Goal: Information Seeking & Learning: Find specific fact

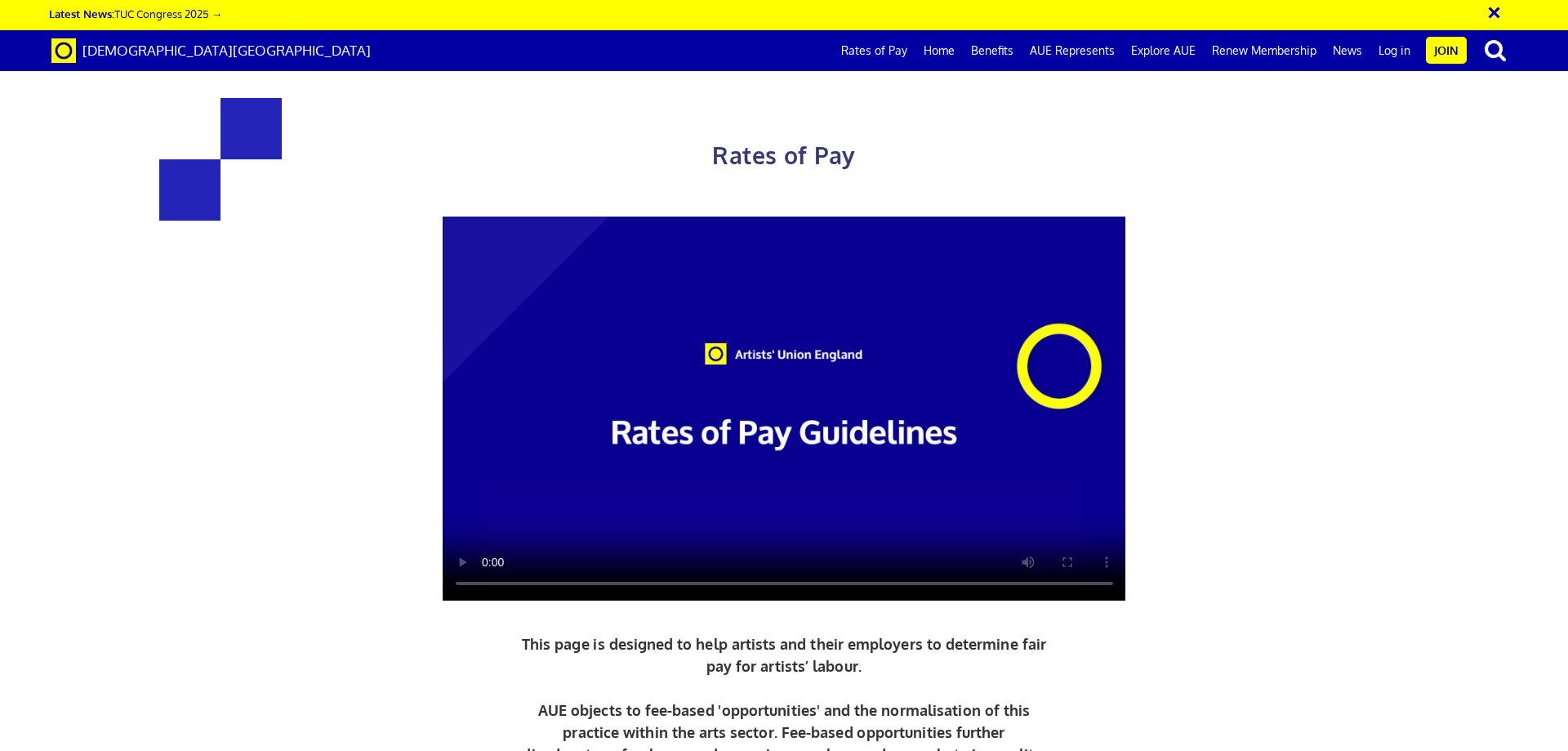
scroll to position [816, 0]
drag, startPoint x: 920, startPoint y: 467, endPoint x: 1154, endPoint y: 467, distance: 234.0
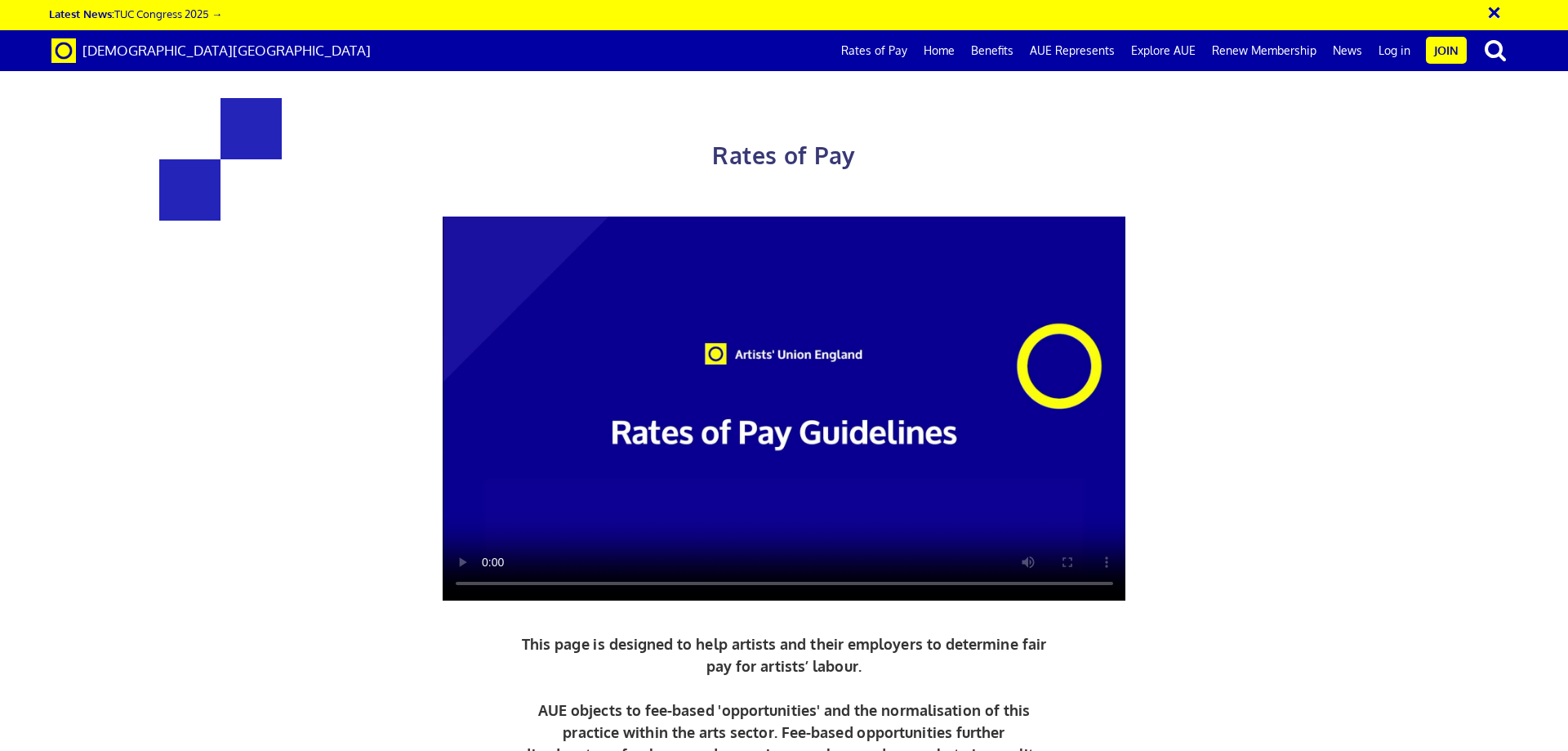
click at [303, 177] on div "Rates of Pay This page is designed to help artists and their employers to deter…" at bounding box center [784, 495] width 1062 height 860
click at [888, 53] on link "Rates of Pay" at bounding box center [875, 51] width 83 height 41
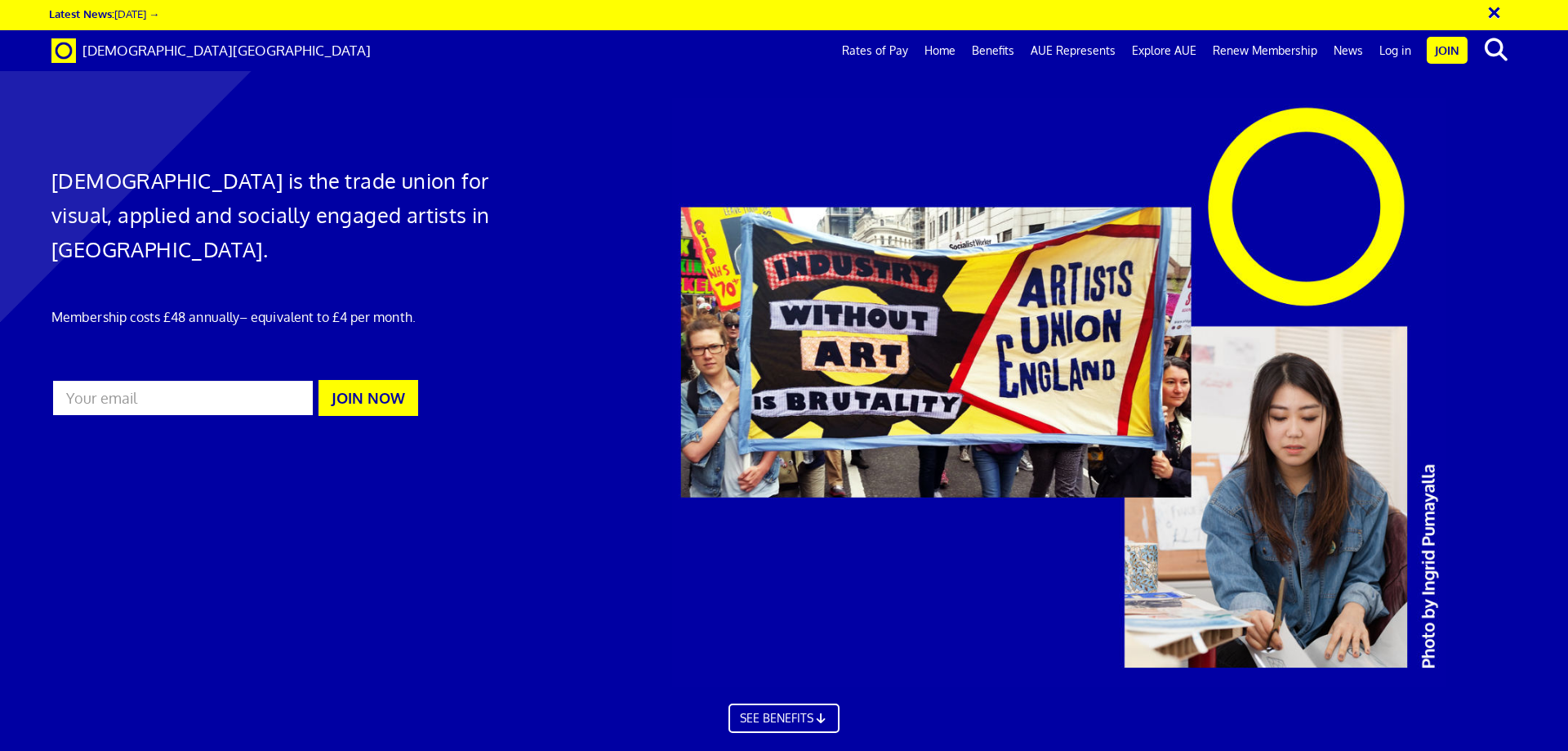
scroll to position [0, 25]
click at [899, 41] on link "Rates of Pay" at bounding box center [875, 51] width 83 height 41
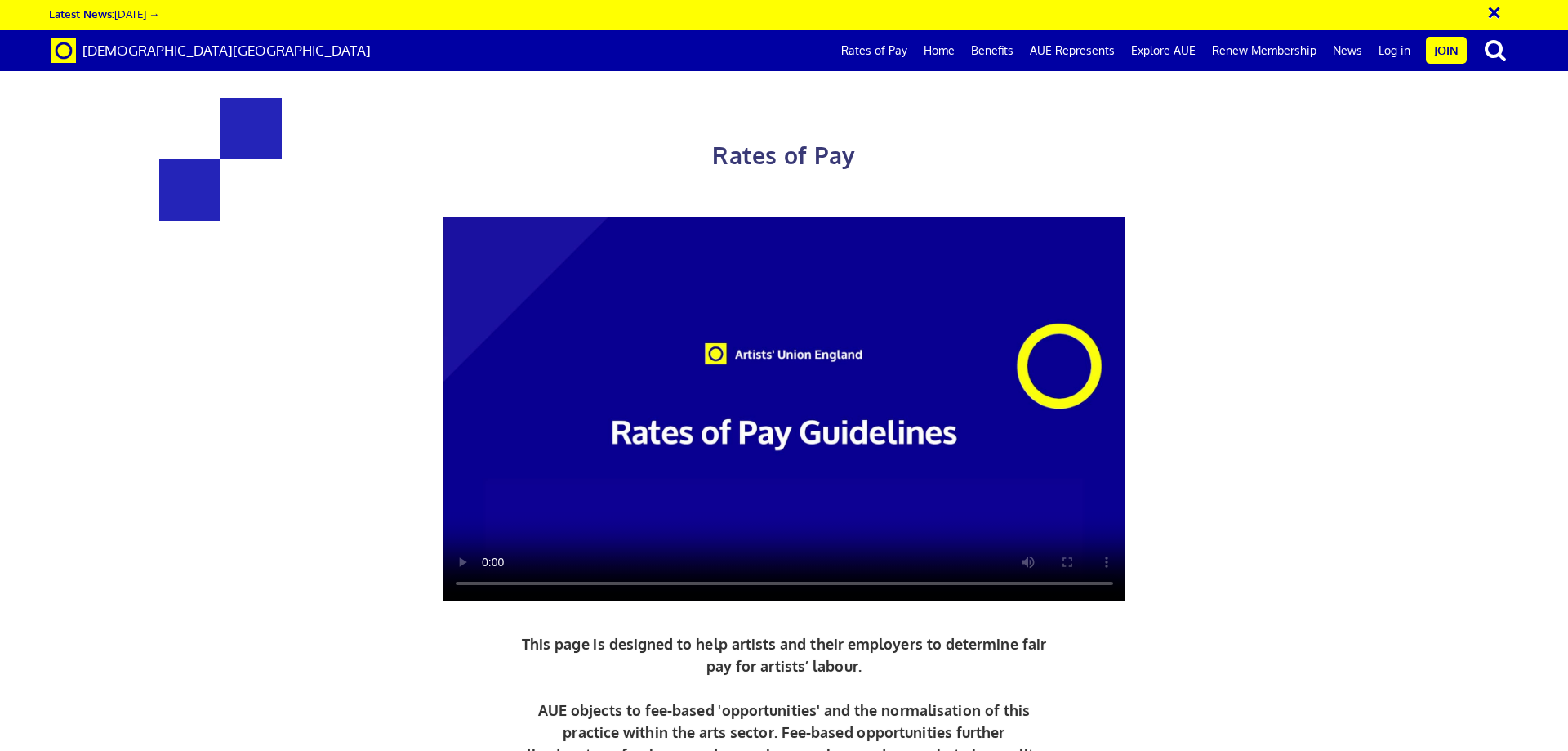
click at [813, 300] on video at bounding box center [784, 408] width 684 height 385
